Goal: Task Accomplishment & Management: Manage account settings

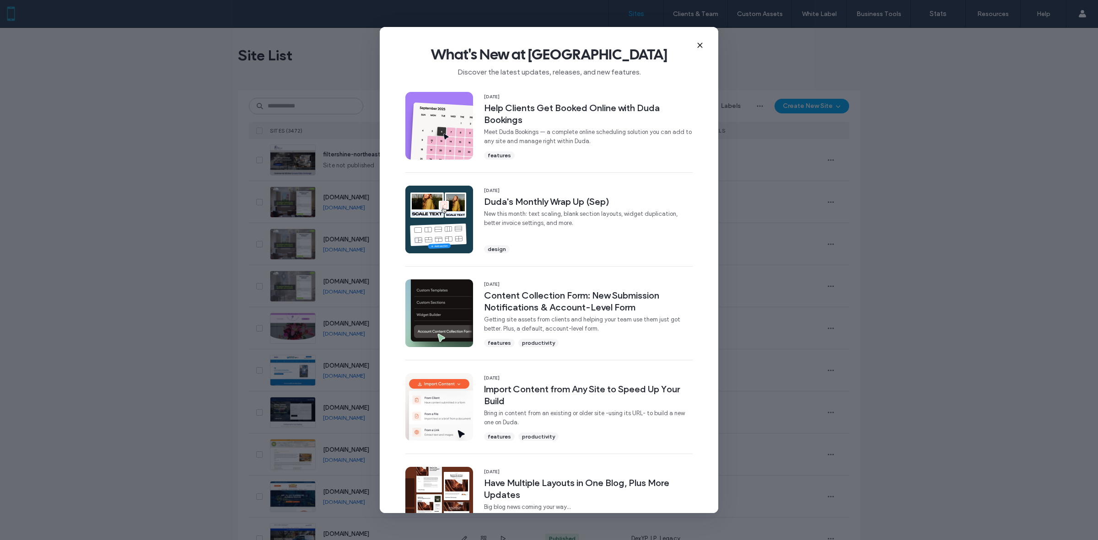
click at [701, 46] on icon at bounding box center [699, 45] width 7 height 7
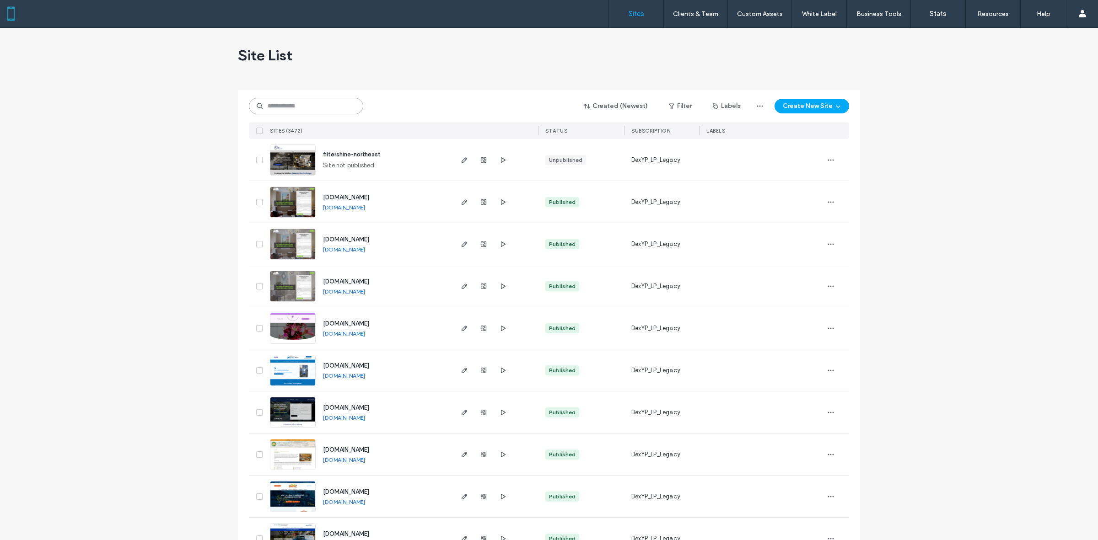
click at [328, 109] on input at bounding box center [306, 106] width 114 height 16
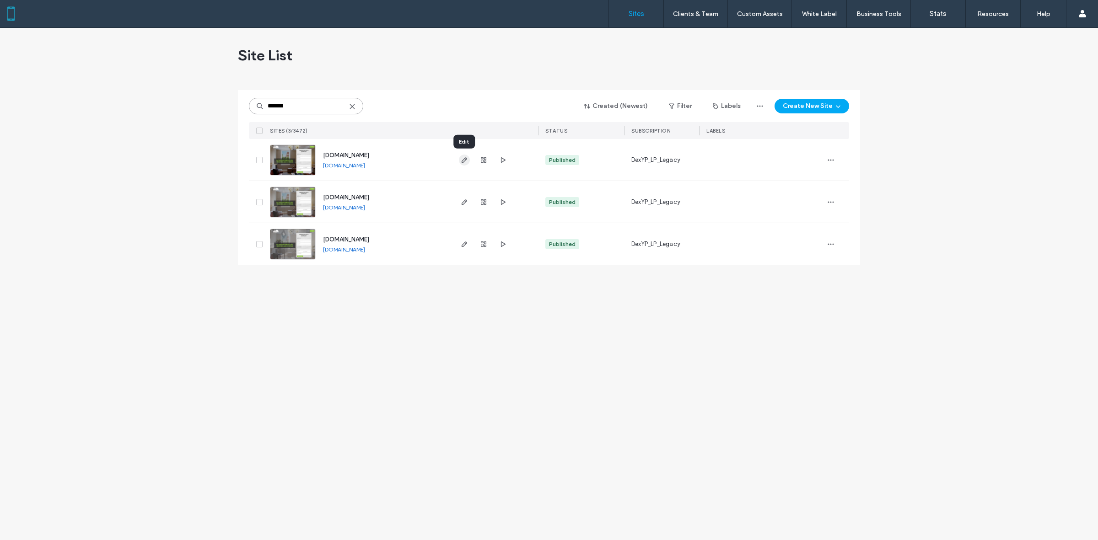
type input "*******"
click at [466, 159] on use "button" at bounding box center [463, 159] width 5 height 5
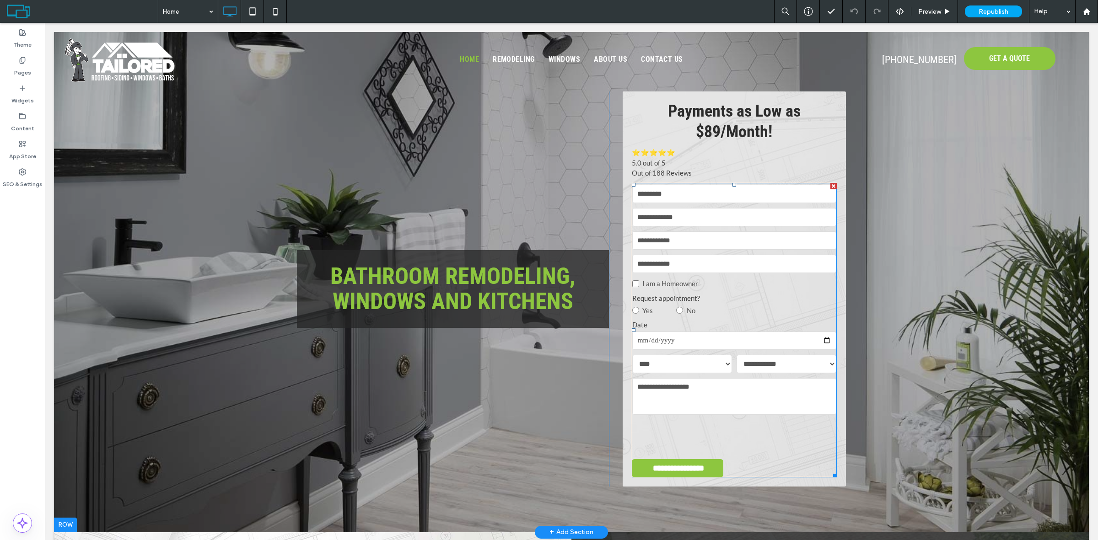
click at [753, 294] on label "Request appointment?" at bounding box center [734, 298] width 204 height 11
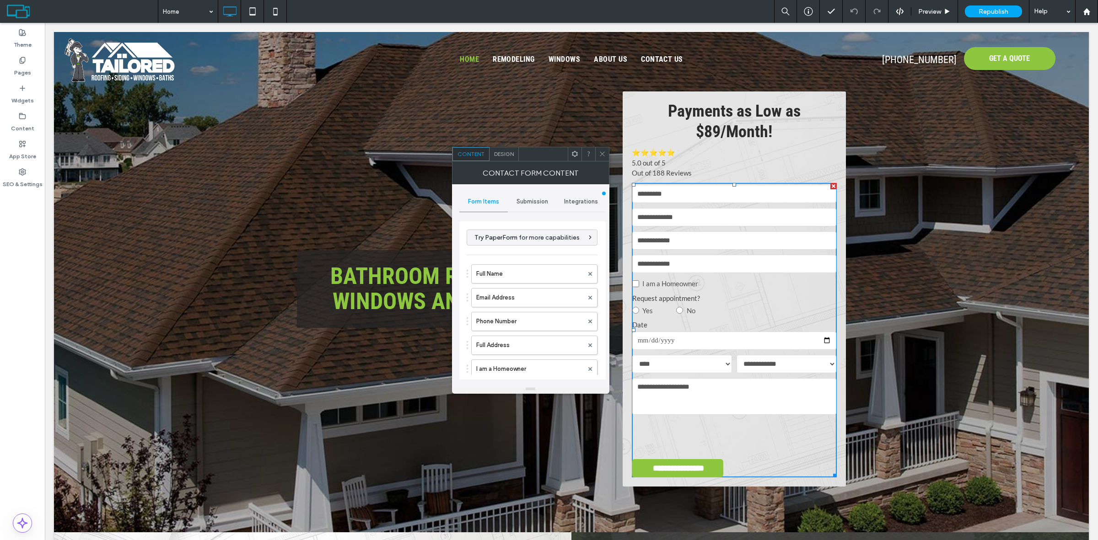
click at [568, 196] on div "Integrations" at bounding box center [581, 202] width 49 height 20
click at [504, 287] on div "Webhooks" at bounding box center [533, 293] width 132 height 28
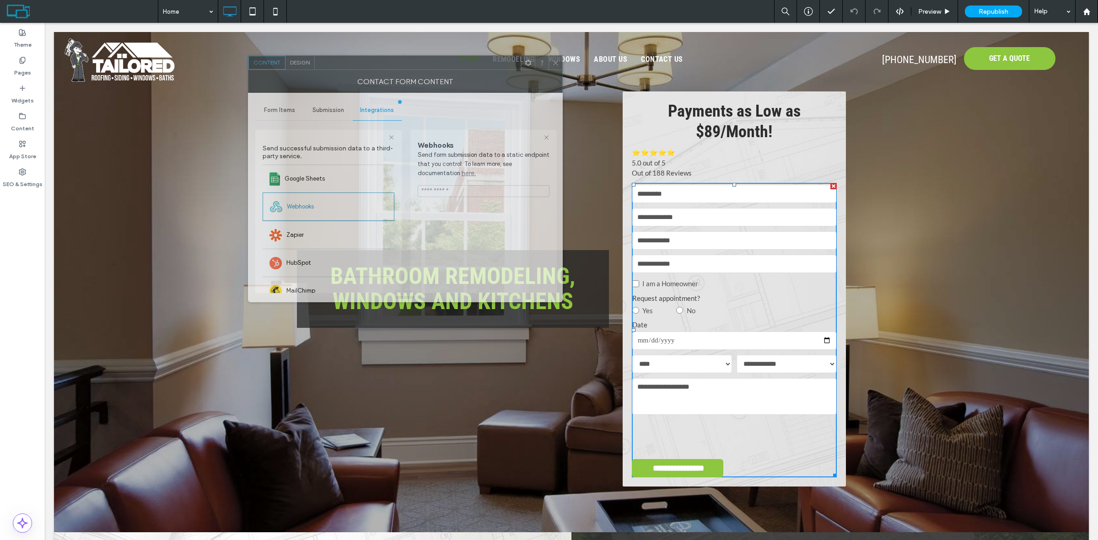
drag, startPoint x: 599, startPoint y: 163, endPoint x: 446, endPoint y: 241, distance: 171.4
click at [396, 71] on div "Contact Form Content" at bounding box center [405, 81] width 315 height 23
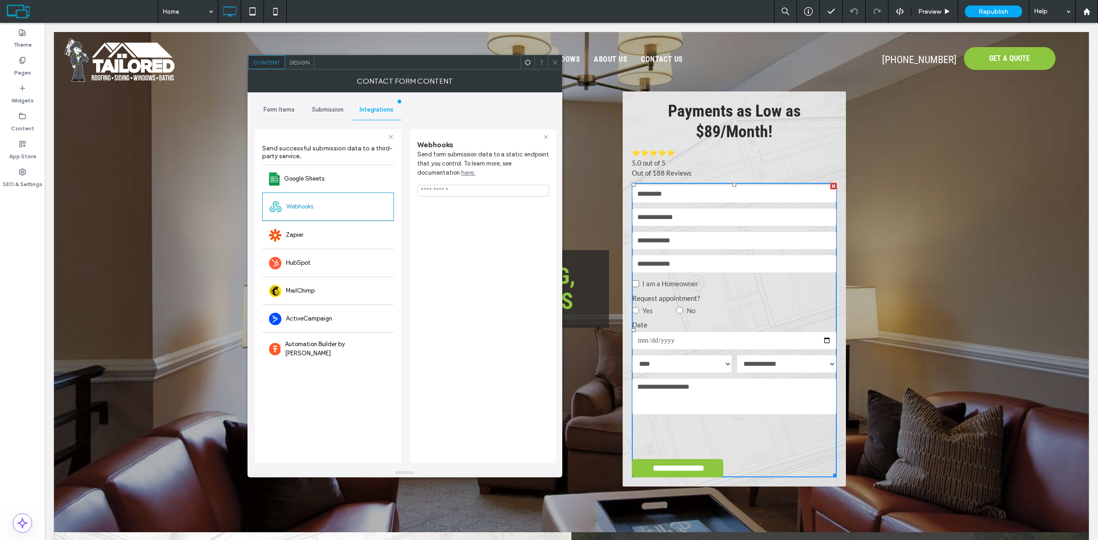
drag, startPoint x: 394, startPoint y: 295, endPoint x: 406, endPoint y: 471, distance: 176.0
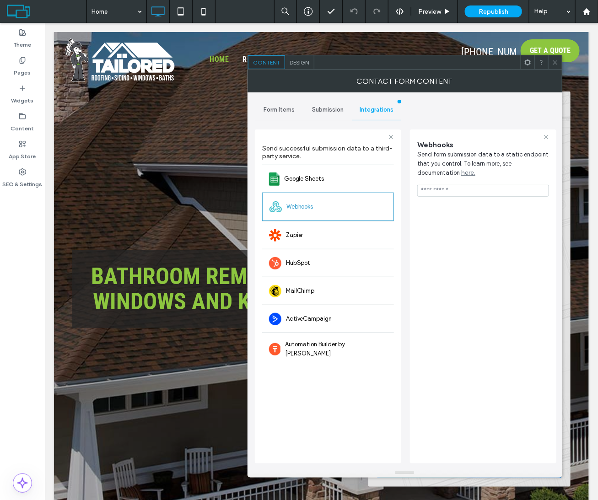
drag, startPoint x: 466, startPoint y: 19, endPoint x: 23, endPoint y: 413, distance: 592.5
click at [23, 413] on div "Theme Pages Widgets Content App Store SEO & Settings" at bounding box center [22, 261] width 45 height 477
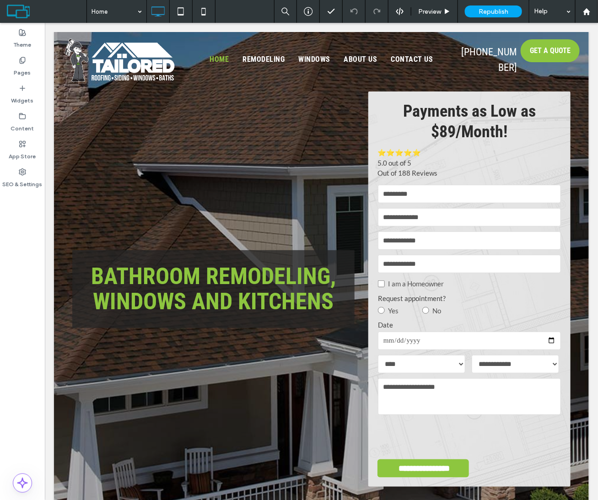
click at [26, 415] on div "Theme Pages Widgets Content App Store SEO & Settings" at bounding box center [22, 261] width 45 height 477
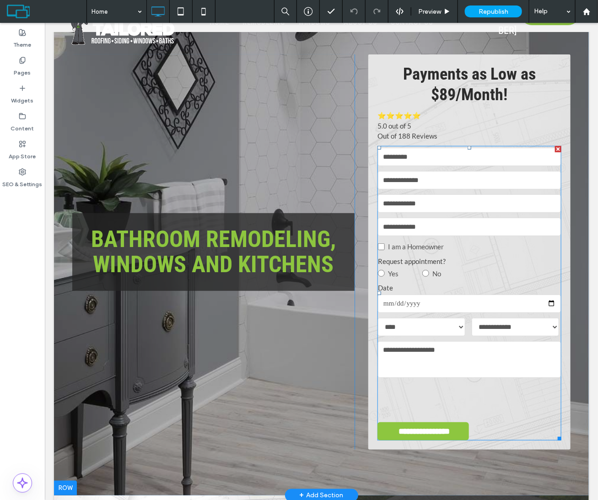
scroll to position [57, 0]
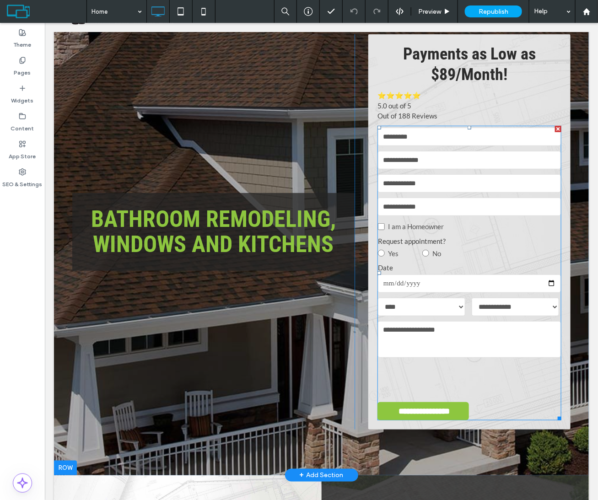
click at [514, 247] on div "Yes No" at bounding box center [468, 253] width 183 height 14
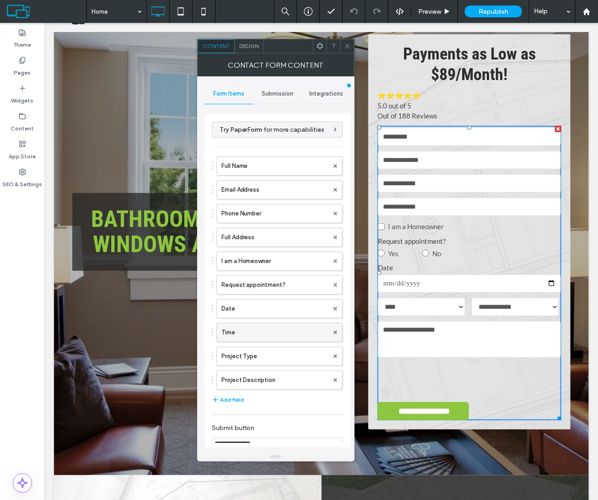
click at [236, 341] on label "Time" at bounding box center [274, 332] width 107 height 18
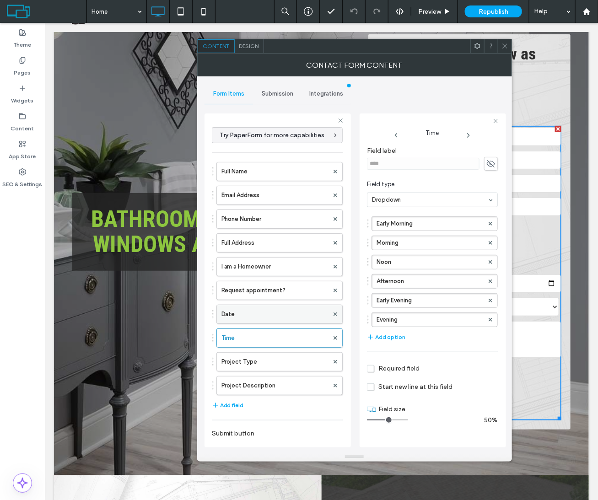
click at [268, 316] on label "Date" at bounding box center [274, 314] width 107 height 18
type input "**"
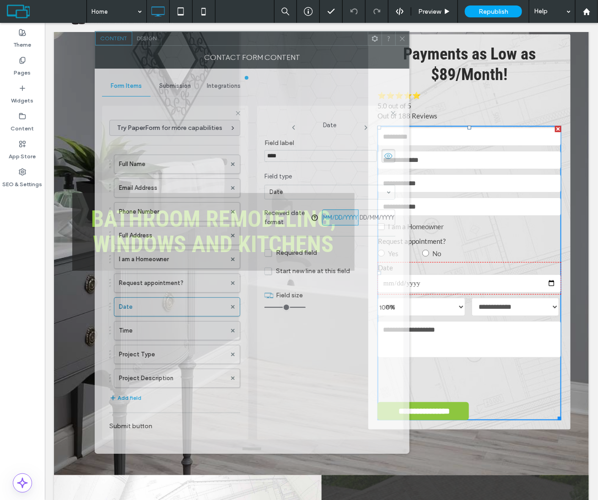
drag, startPoint x: 398, startPoint y: 48, endPoint x: 263, endPoint y: 41, distance: 134.7
click at [263, 41] on div at bounding box center [264, 39] width 206 height 14
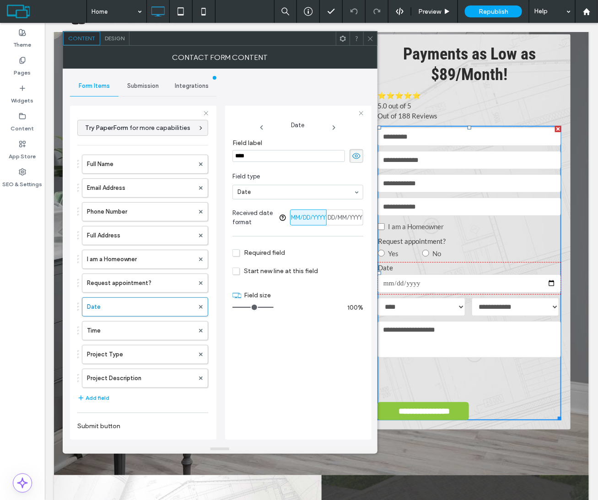
click at [344, 41] on icon at bounding box center [342, 38] width 7 height 7
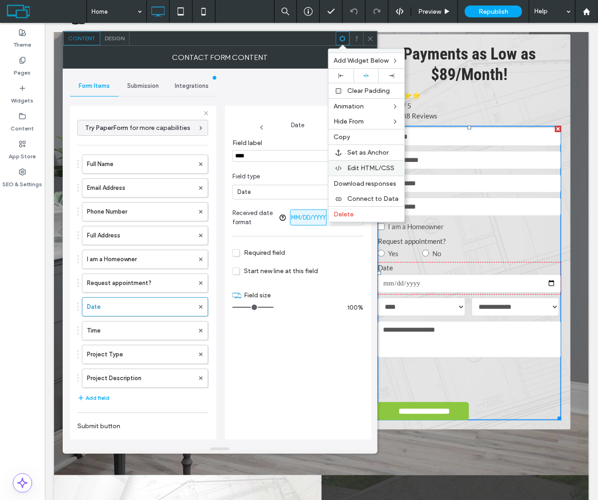
click at [367, 169] on span "Edit HTML/CSS" at bounding box center [371, 168] width 47 height 8
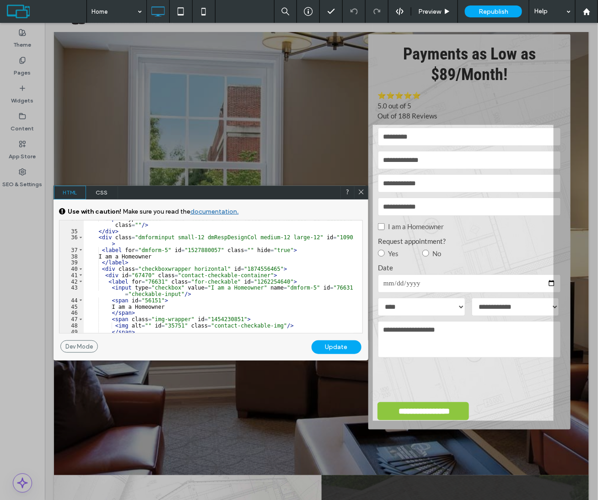
scroll to position [306, 0]
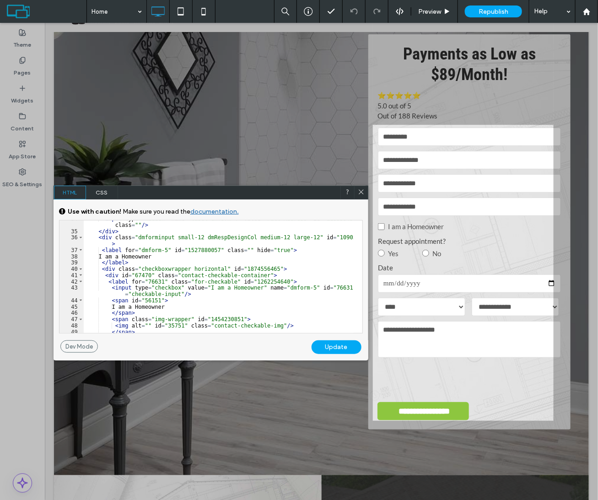
drag, startPoint x: 32, startPoint y: 280, endPoint x: 41, endPoint y: 322, distance: 42.2
click at [41, 322] on div at bounding box center [186, 250] width 373 height 500
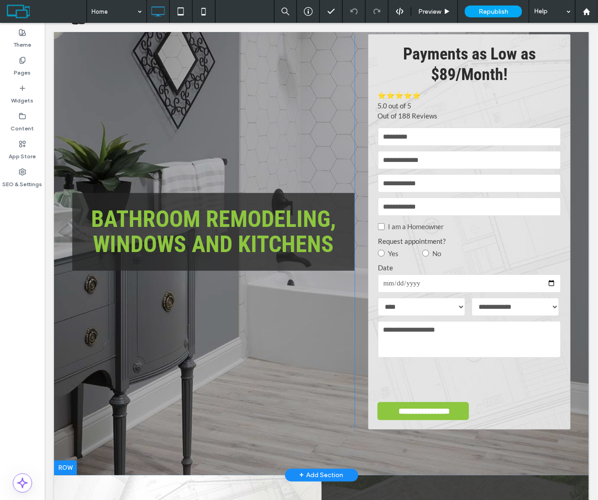
scroll to position [0, 0]
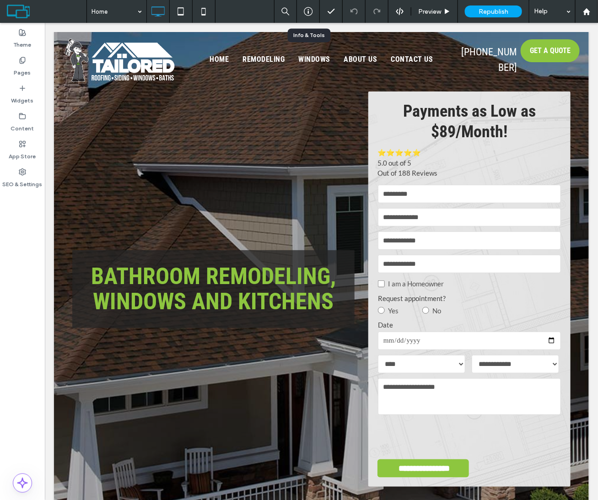
click at [304, 12] on icon at bounding box center [308, 11] width 9 height 9
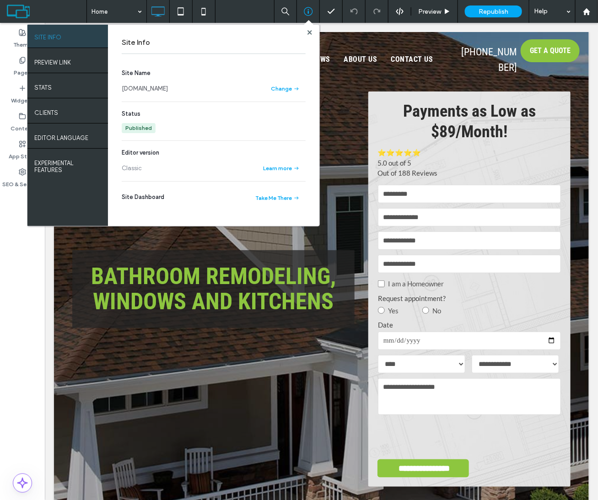
click at [168, 87] on link "[DOMAIN_NAME]" at bounding box center [145, 88] width 46 height 9
